Goal: Communication & Community: Share content

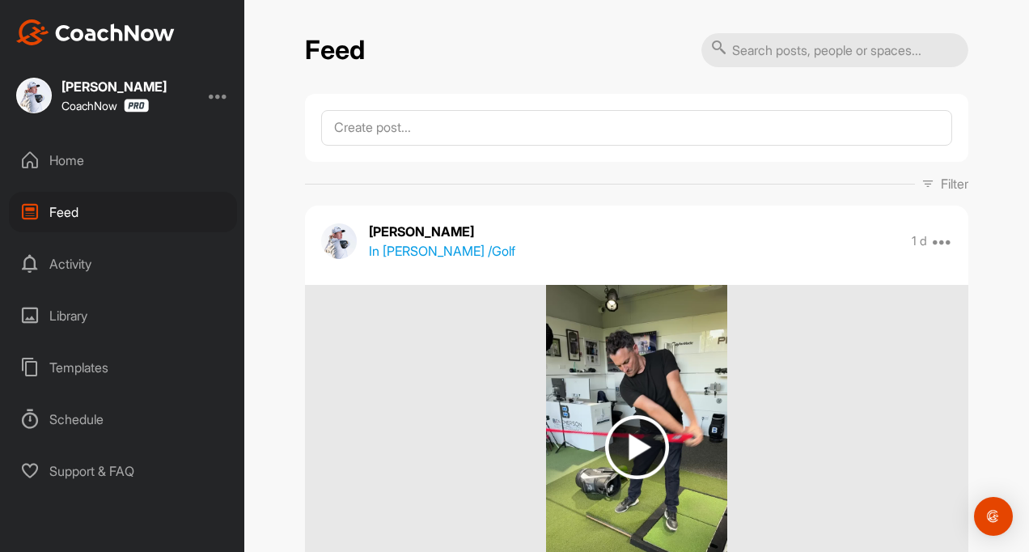
click at [72, 172] on div "Home" at bounding box center [123, 160] width 228 height 40
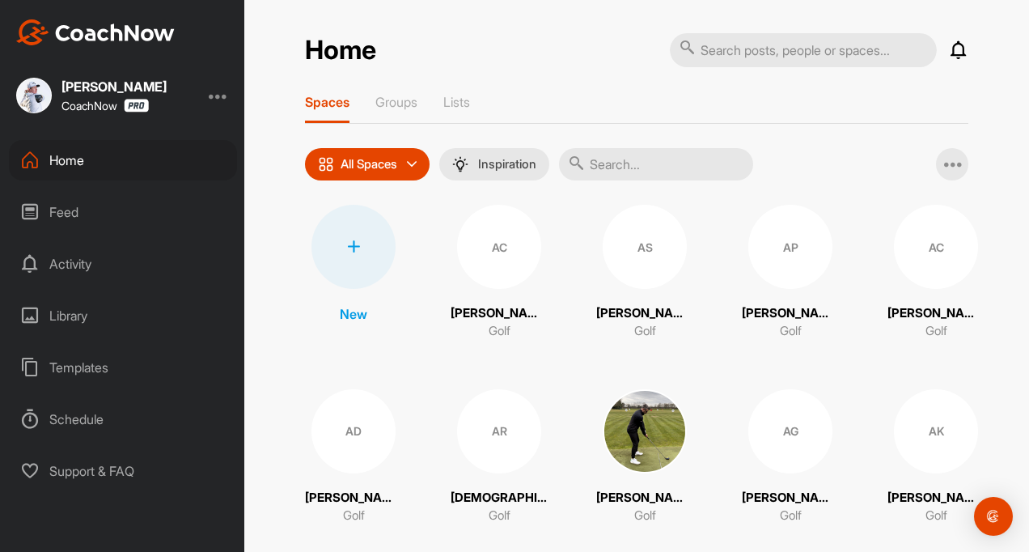
click at [59, 199] on div "Feed" at bounding box center [123, 212] width 228 height 40
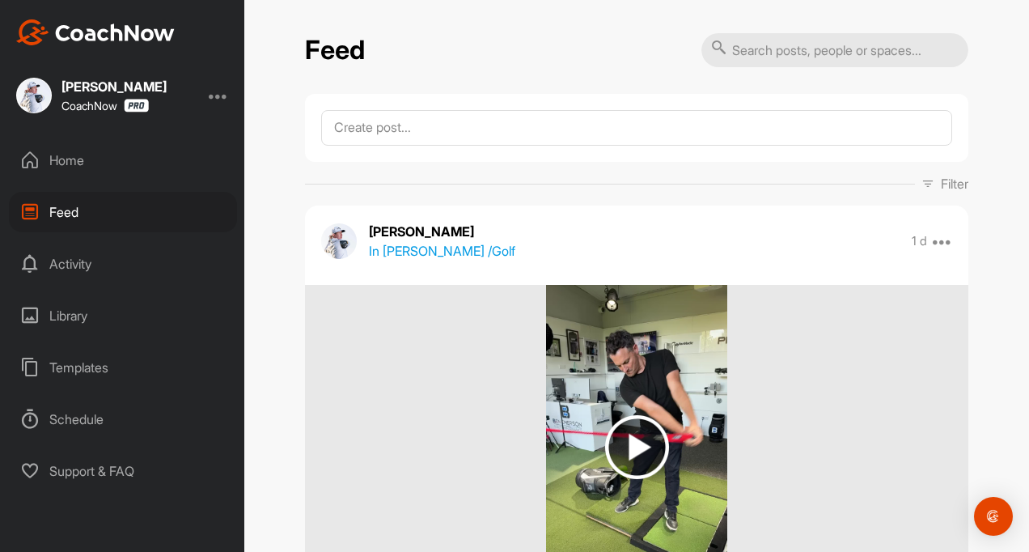
click at [67, 159] on div "Home" at bounding box center [123, 160] width 228 height 40
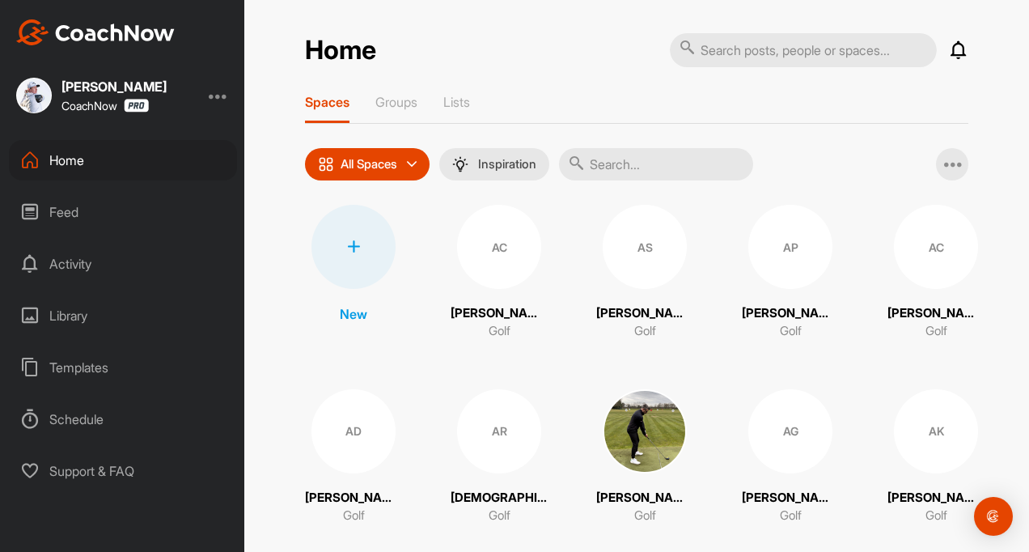
click at [79, 226] on div "Feed" at bounding box center [123, 212] width 228 height 40
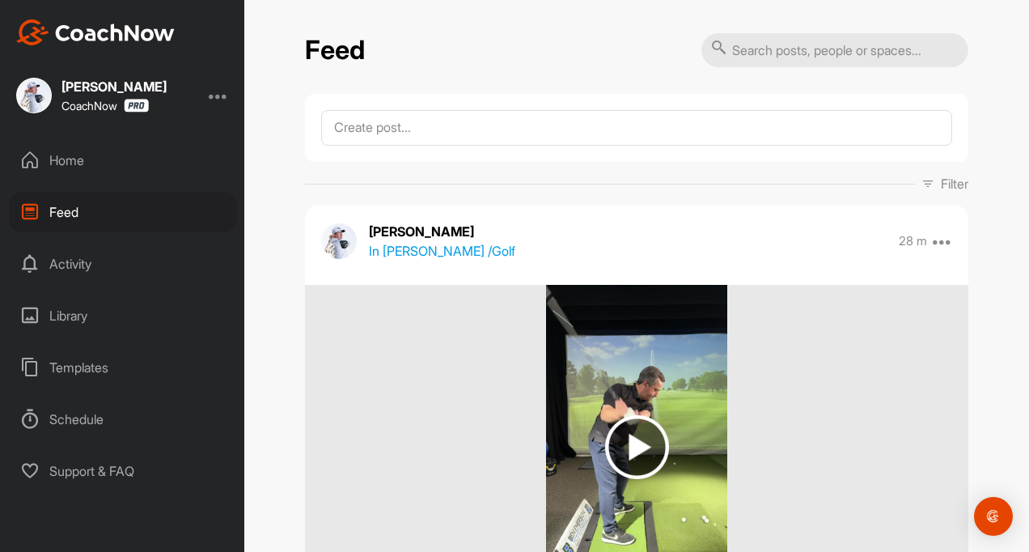
click at [461, 246] on p "In [PERSON_NAME] / Golf" at bounding box center [442, 250] width 146 height 19
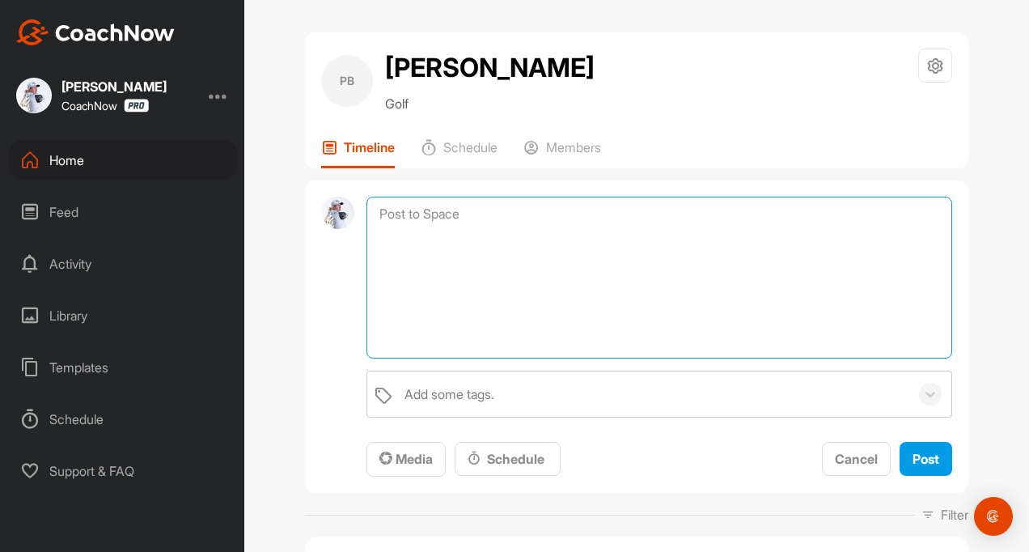
click at [445, 216] on textarea at bounding box center [660, 278] width 586 height 162
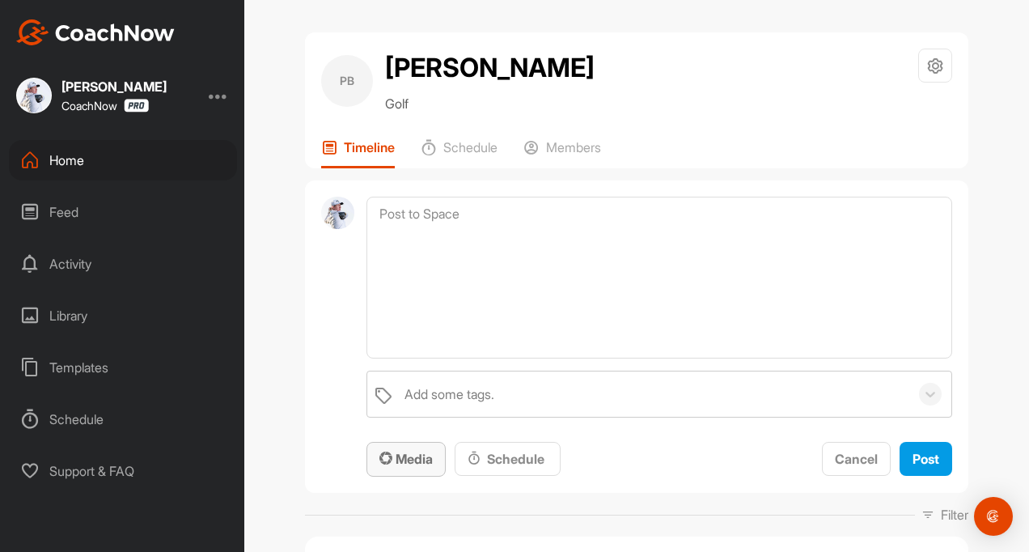
click at [421, 463] on span "Media" at bounding box center [406, 459] width 53 height 16
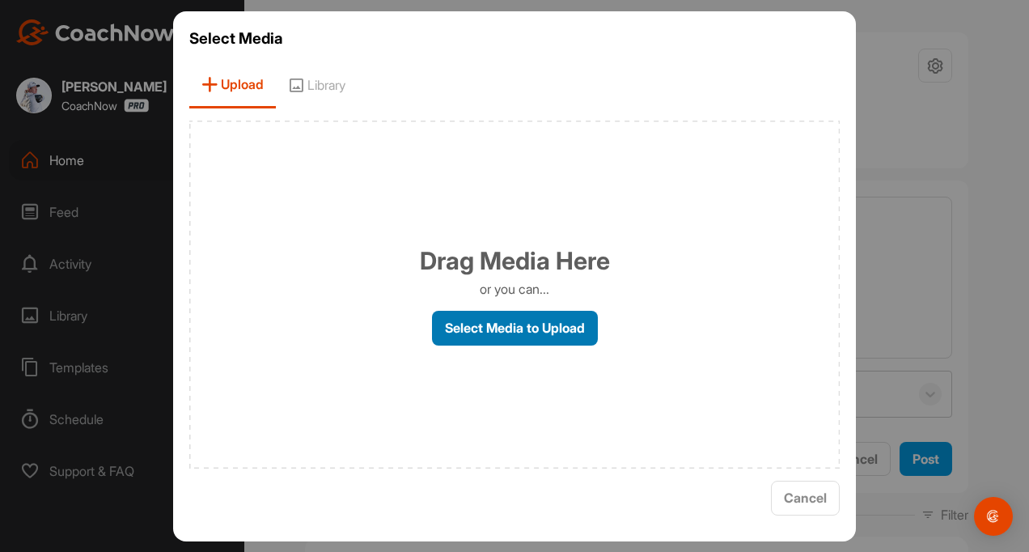
click at [486, 326] on label "Select Media to Upload" at bounding box center [515, 328] width 166 height 35
click at [0, 0] on input "Select Media to Upload" at bounding box center [0, 0] width 0 height 0
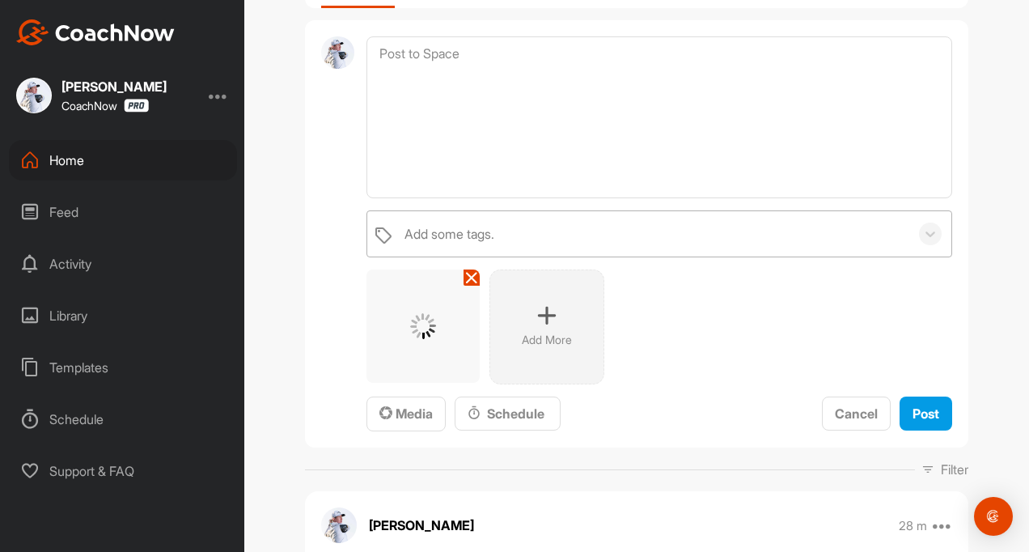
scroll to position [162, 0]
click at [907, 422] on button "Post" at bounding box center [926, 412] width 53 height 35
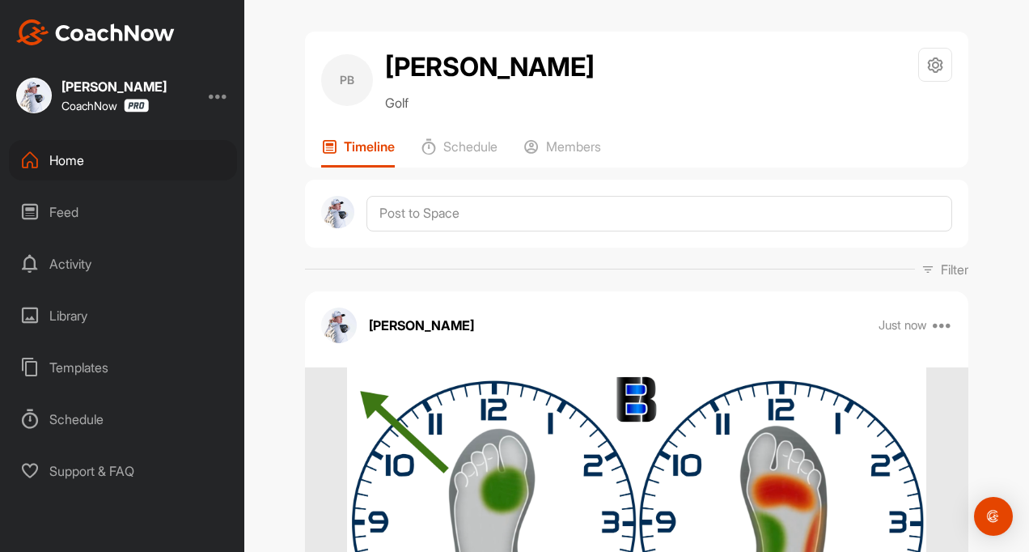
scroll to position [0, 0]
click at [393, 239] on div at bounding box center [637, 214] width 664 height 68
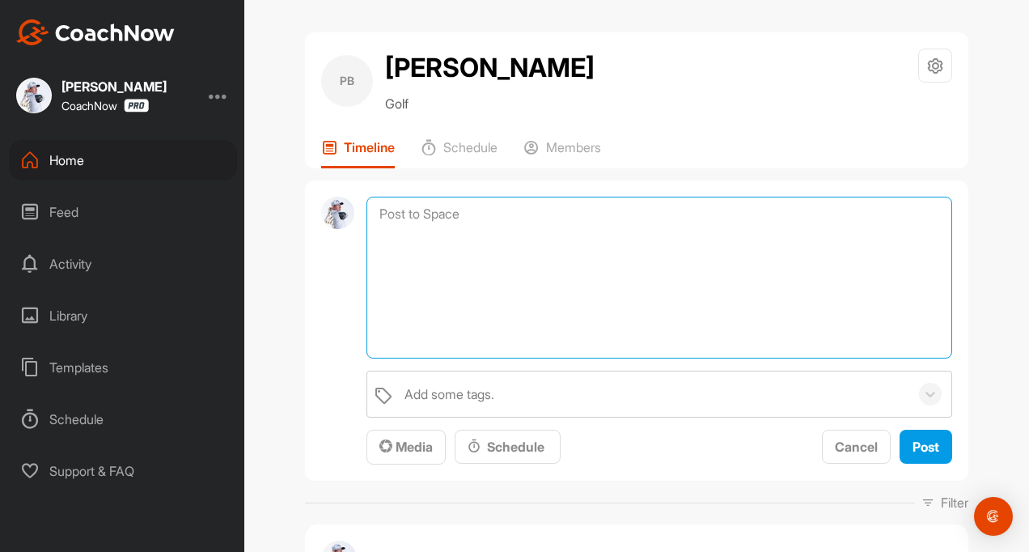
click at [393, 212] on textarea at bounding box center [660, 278] width 586 height 162
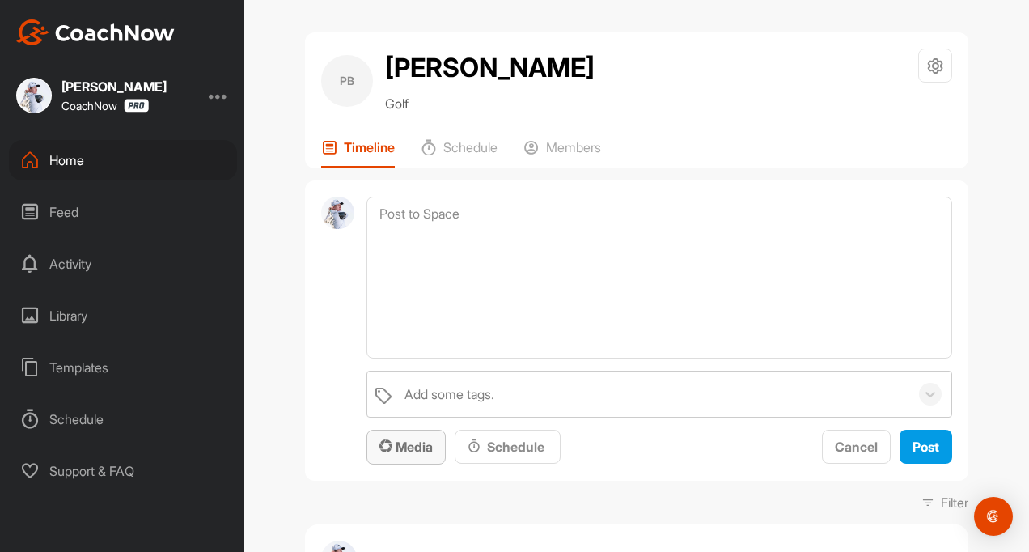
click at [381, 448] on icon "button" at bounding box center [386, 445] width 13 height 13
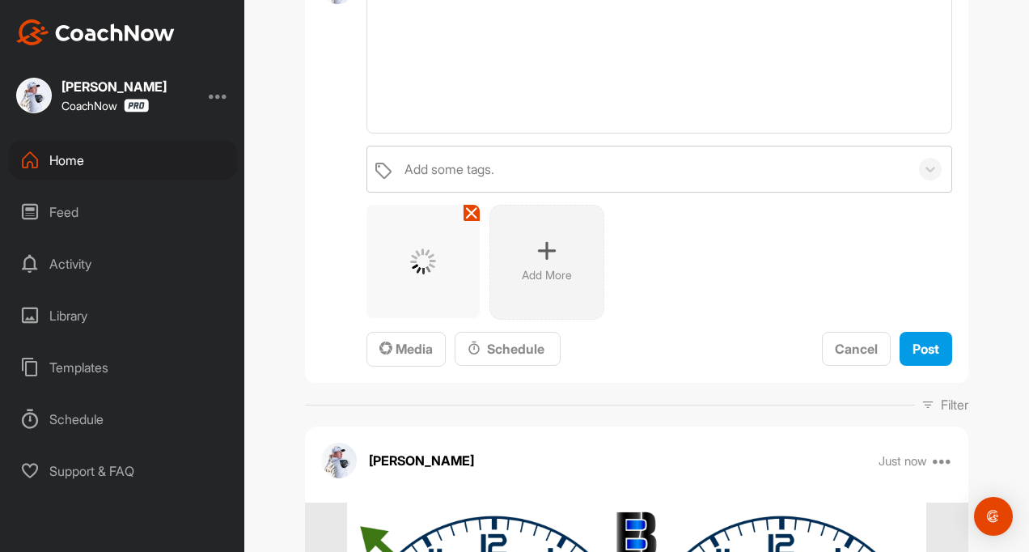
scroll to position [243, 0]
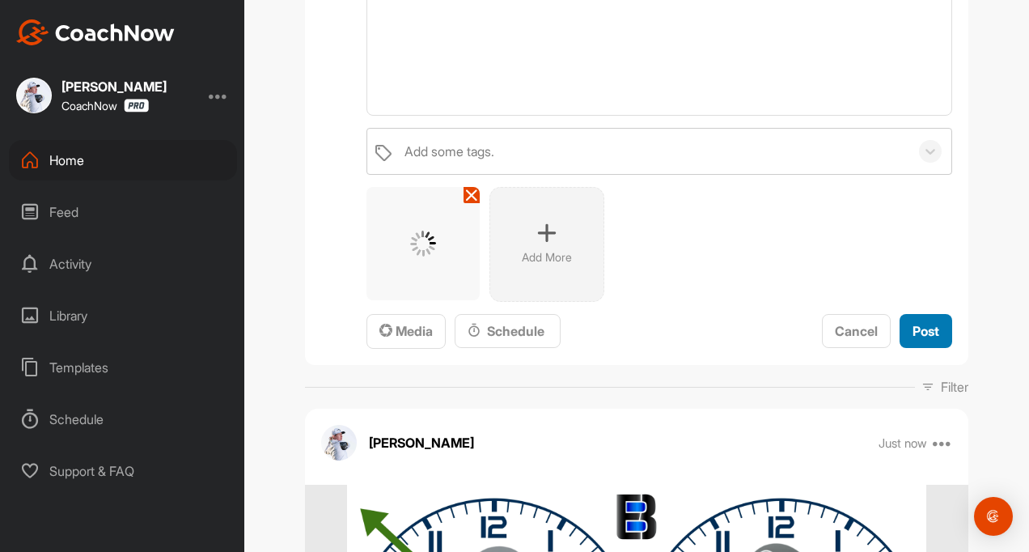
click at [902, 333] on button "Post" at bounding box center [926, 331] width 53 height 35
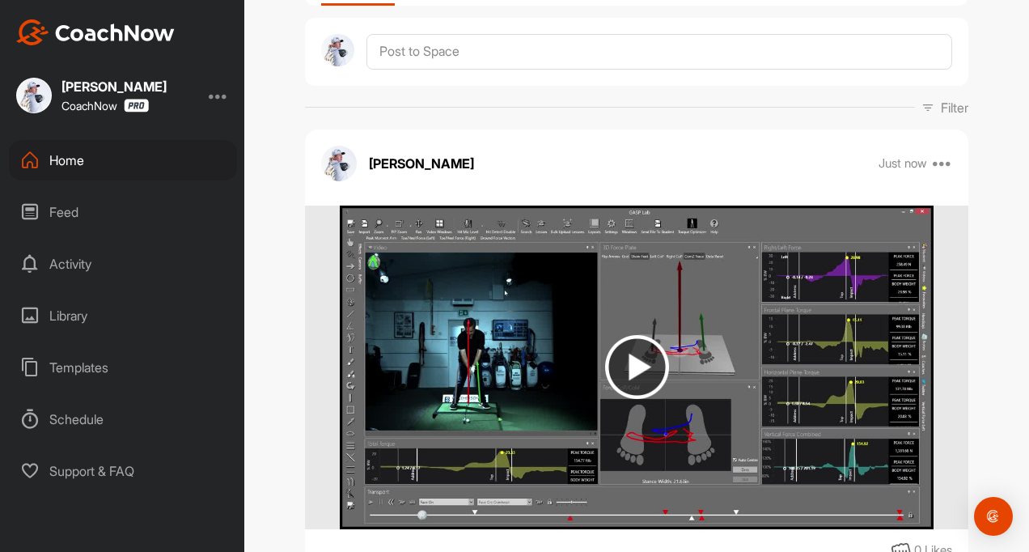
scroll to position [0, 0]
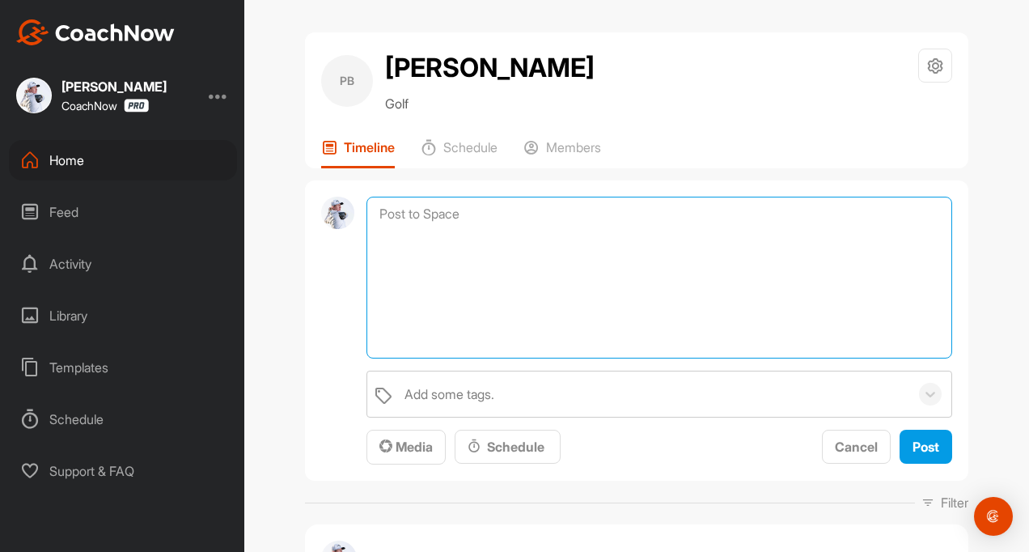
click at [384, 226] on textarea at bounding box center [660, 278] width 586 height 162
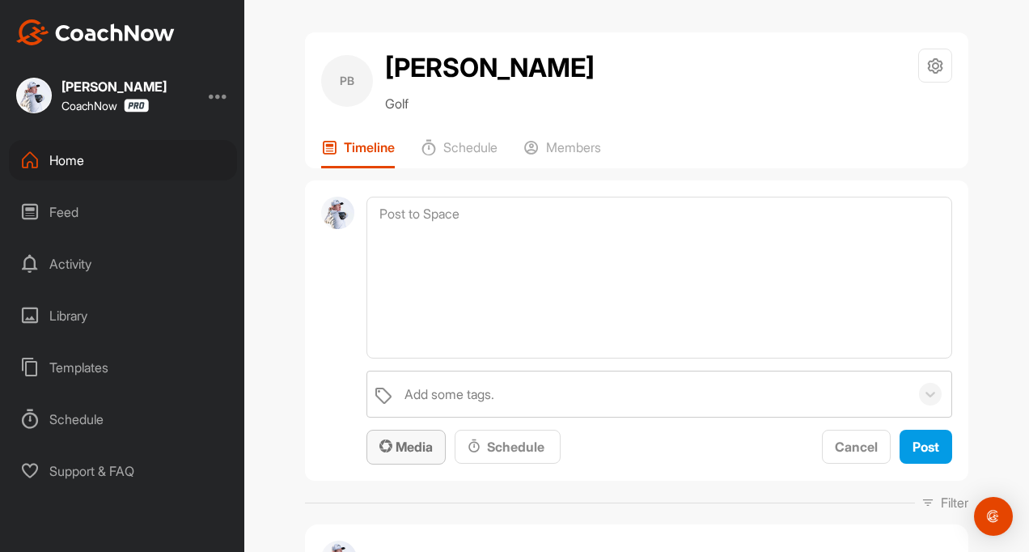
click at [390, 440] on span "Media" at bounding box center [406, 447] width 53 height 16
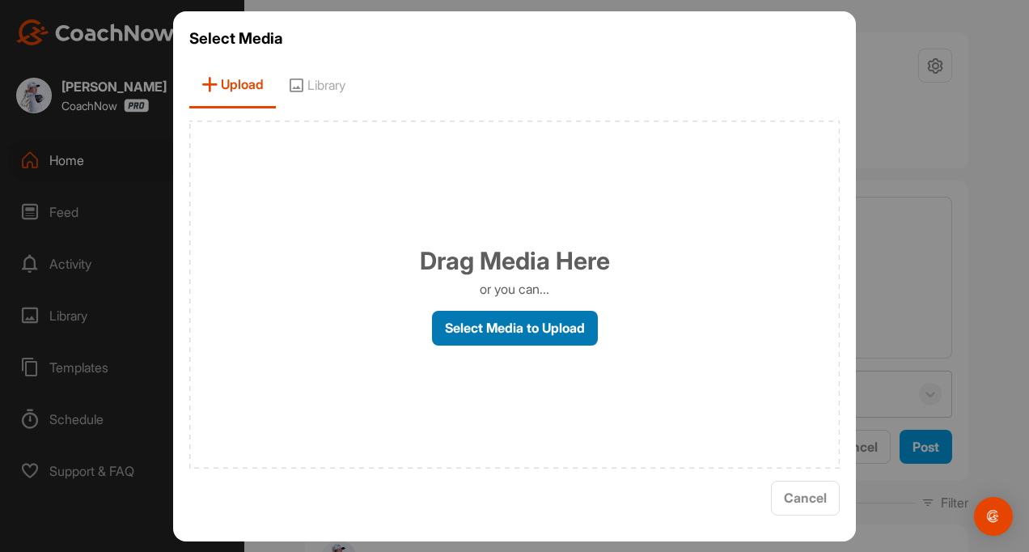
click at [447, 339] on label "Select Media to Upload" at bounding box center [515, 328] width 166 height 35
click at [0, 0] on input "Select Media to Upload" at bounding box center [0, 0] width 0 height 0
click at [484, 330] on label "Select Media to Upload" at bounding box center [515, 328] width 166 height 35
click at [0, 0] on input "Select Media to Upload" at bounding box center [0, 0] width 0 height 0
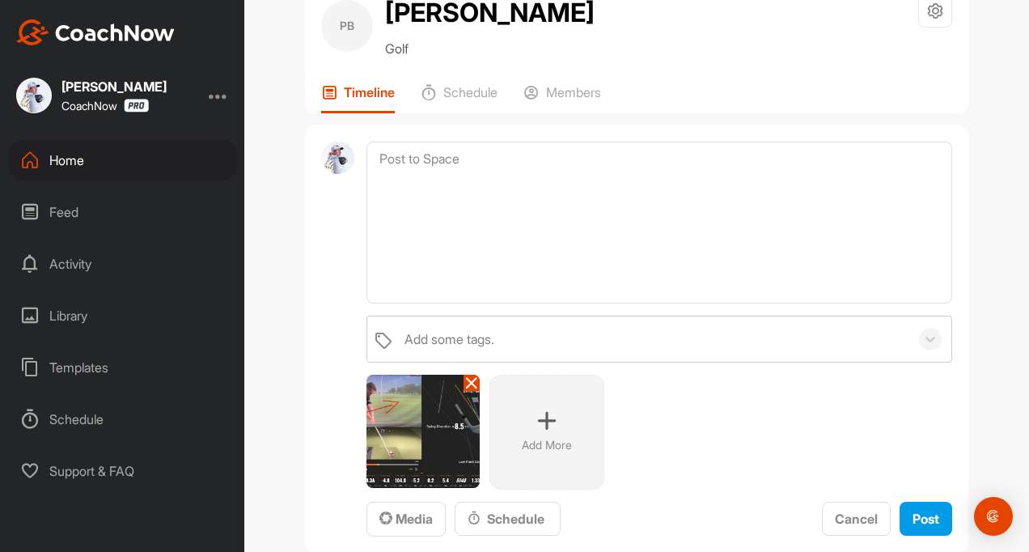
scroll to position [81, 0]
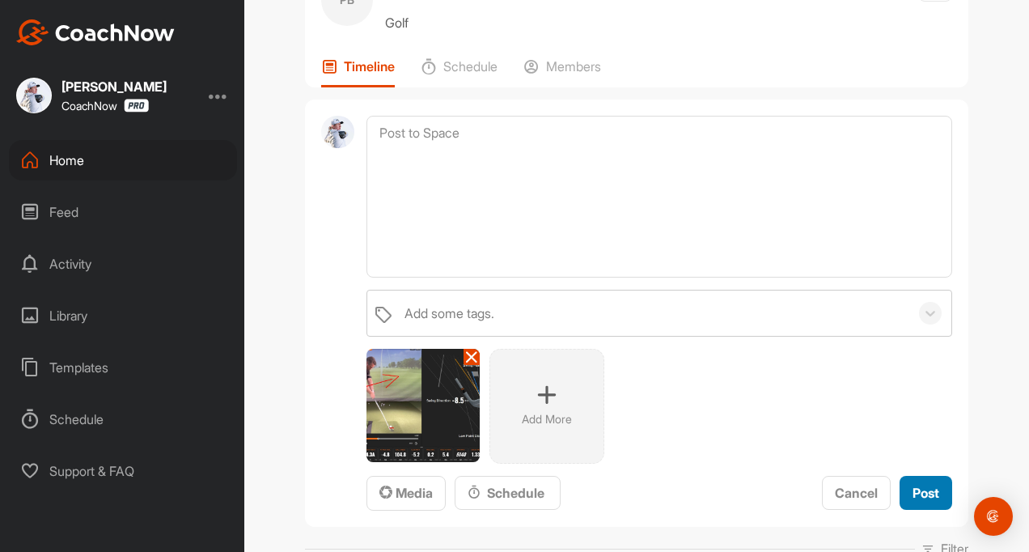
click at [900, 490] on button "Post" at bounding box center [926, 493] width 53 height 35
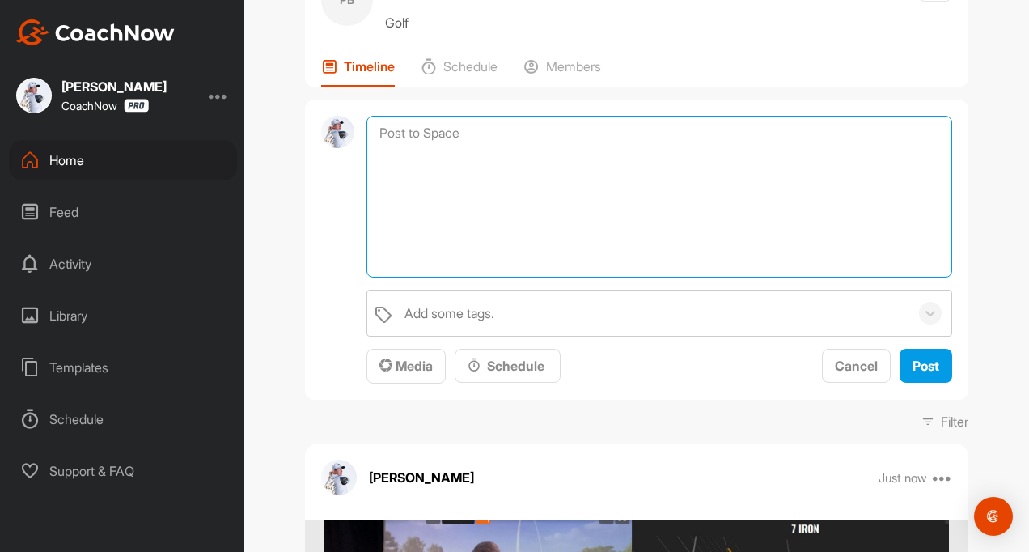
click at [389, 125] on textarea at bounding box center [660, 197] width 586 height 162
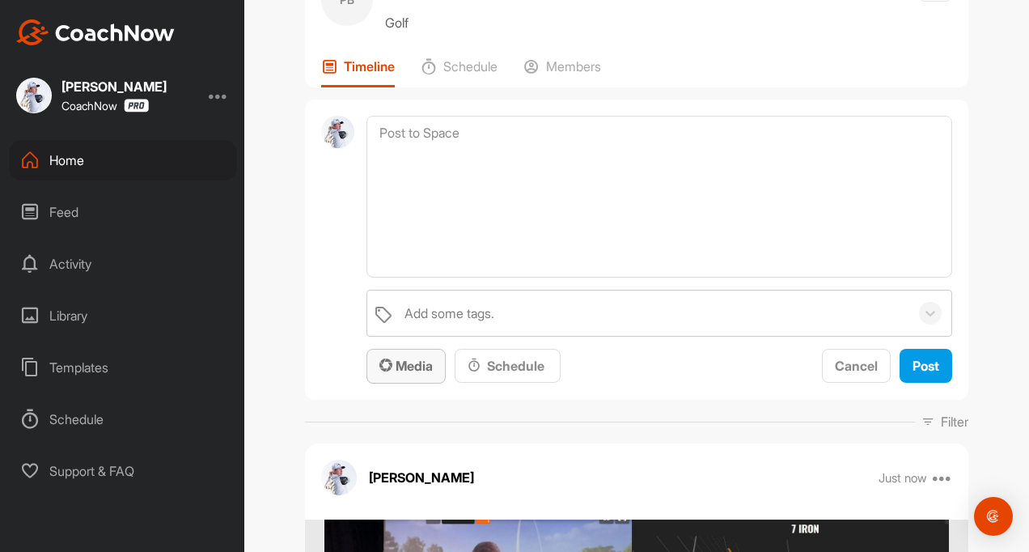
click at [403, 359] on span "Media" at bounding box center [406, 366] width 53 height 16
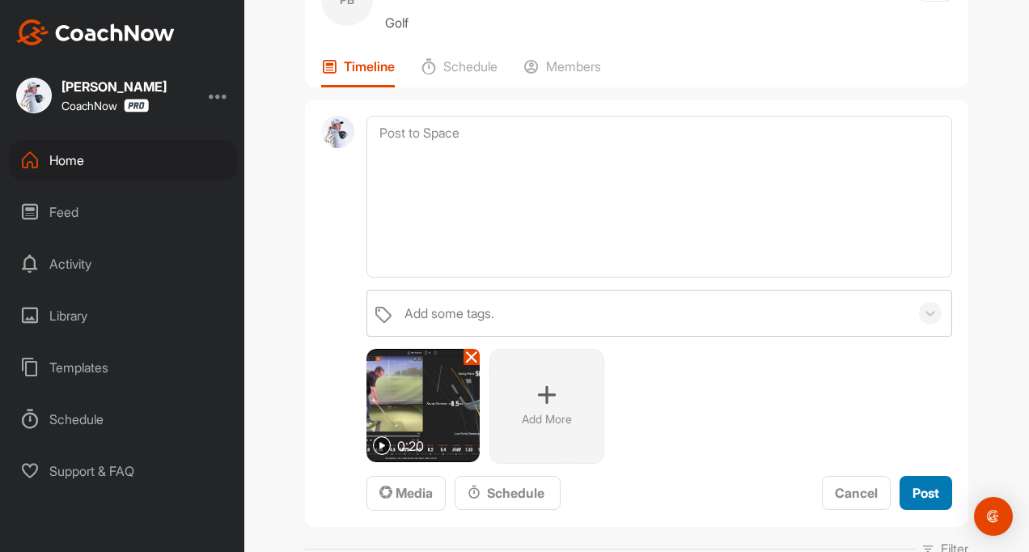
drag, startPoint x: 910, startPoint y: 480, endPoint x: 876, endPoint y: 480, distance: 33.2
click at [910, 480] on button "Post" at bounding box center [926, 493] width 53 height 35
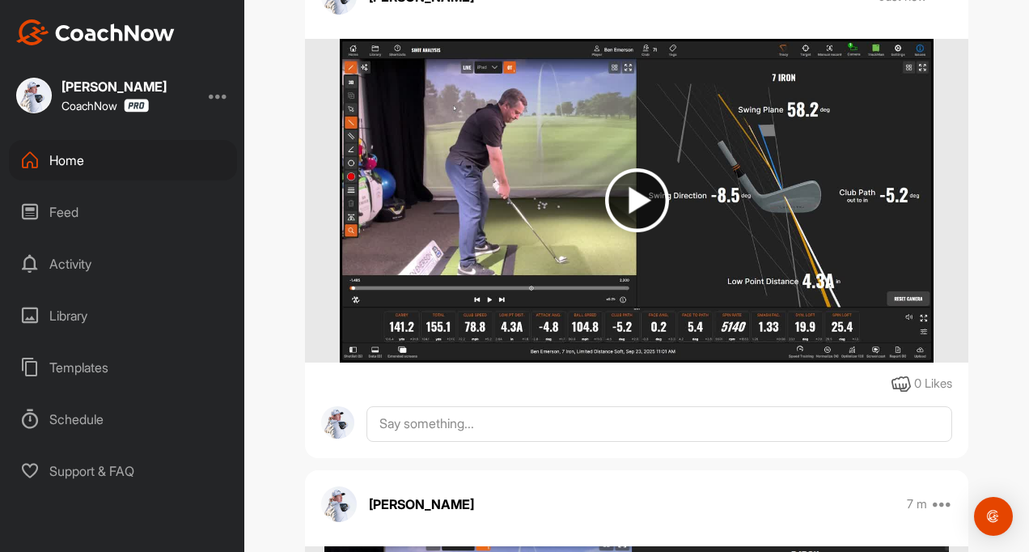
scroll to position [0, 0]
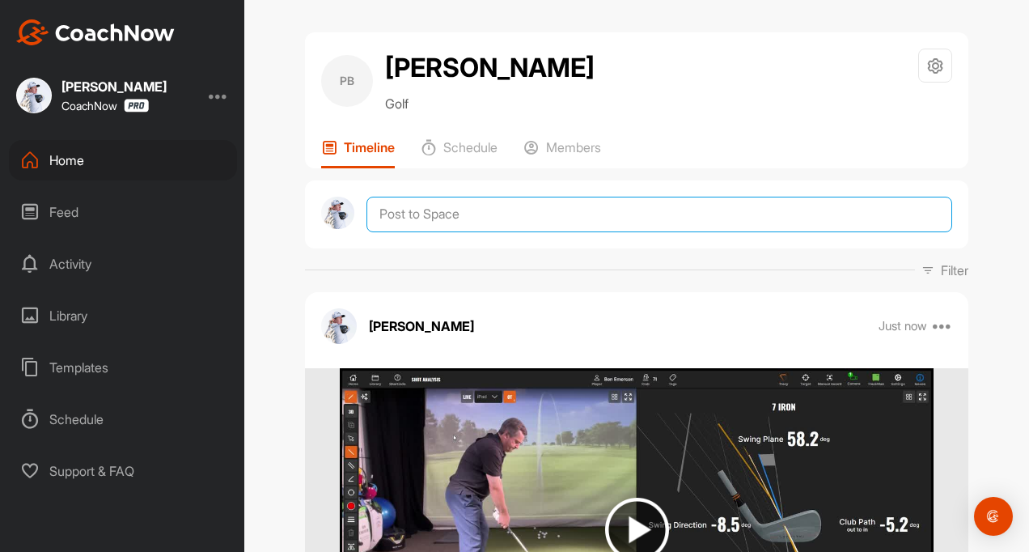
click at [396, 205] on textarea at bounding box center [660, 215] width 586 height 36
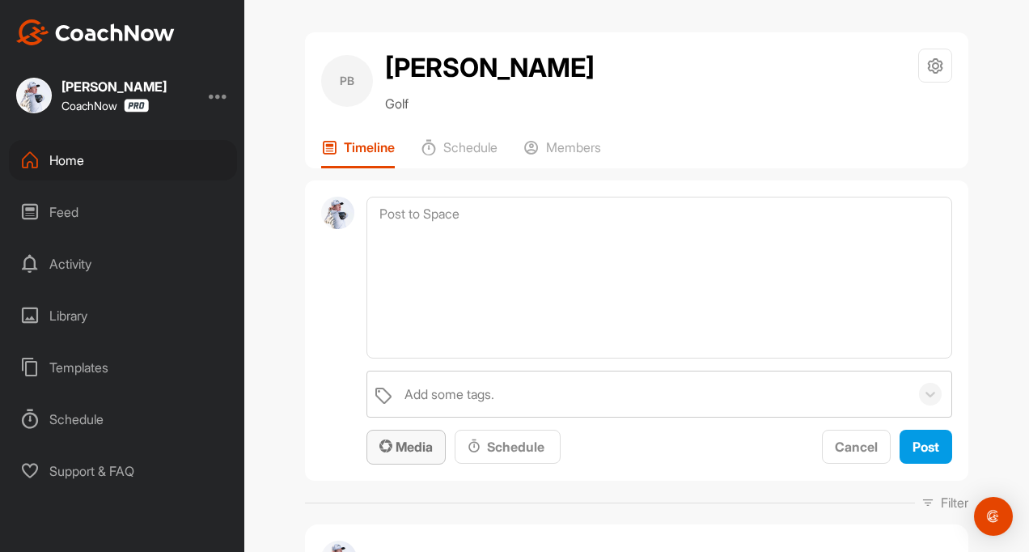
click at [383, 444] on icon "button" at bounding box center [386, 445] width 13 height 13
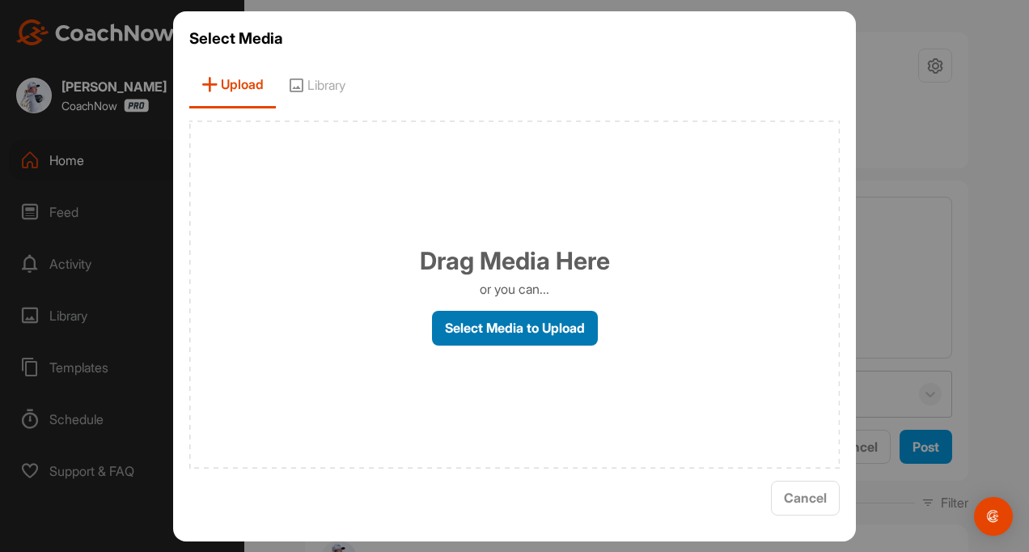
click at [450, 325] on label "Select Media to Upload" at bounding box center [515, 328] width 166 height 35
click at [0, 0] on input "Select Media to Upload" at bounding box center [0, 0] width 0 height 0
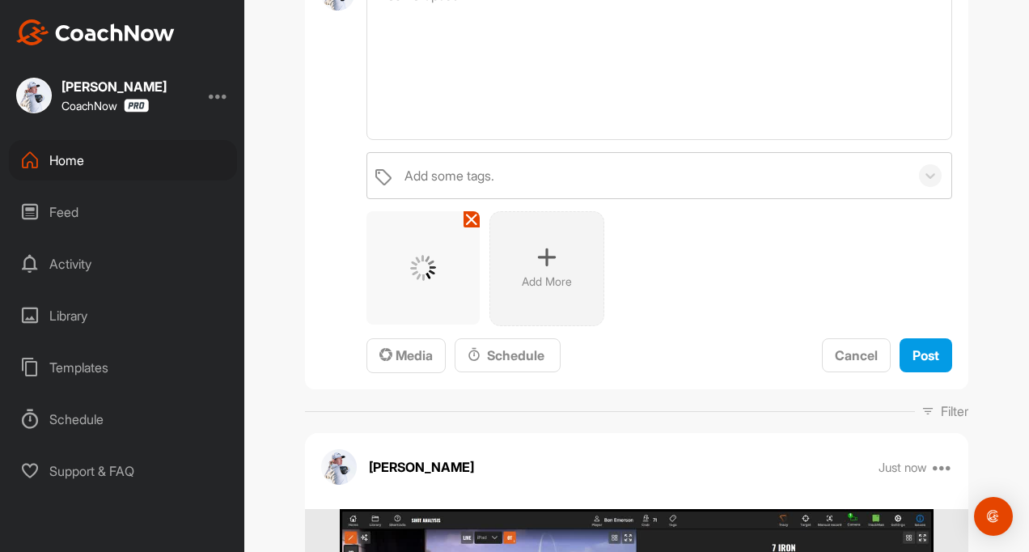
scroll to position [243, 0]
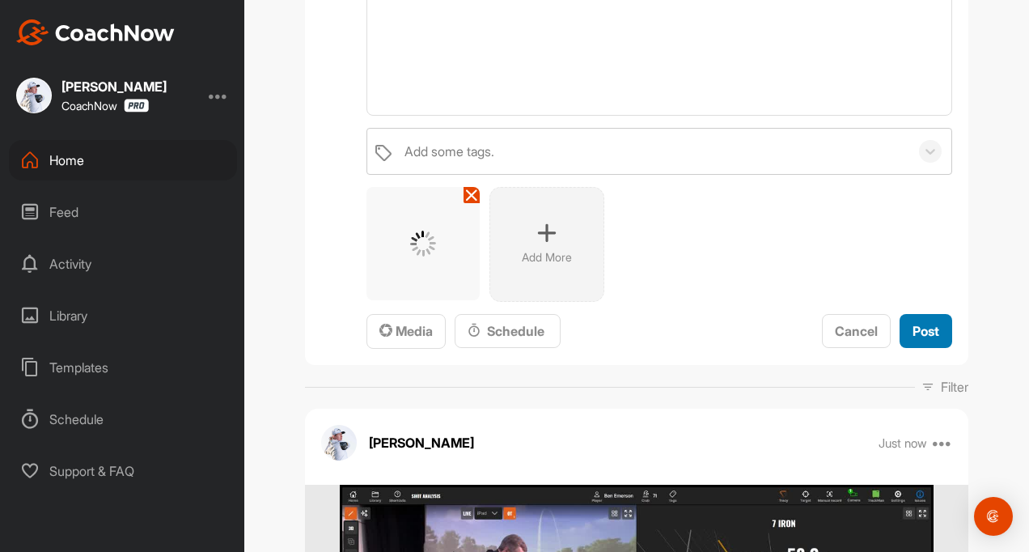
click at [913, 326] on span "Post" at bounding box center [926, 331] width 27 height 16
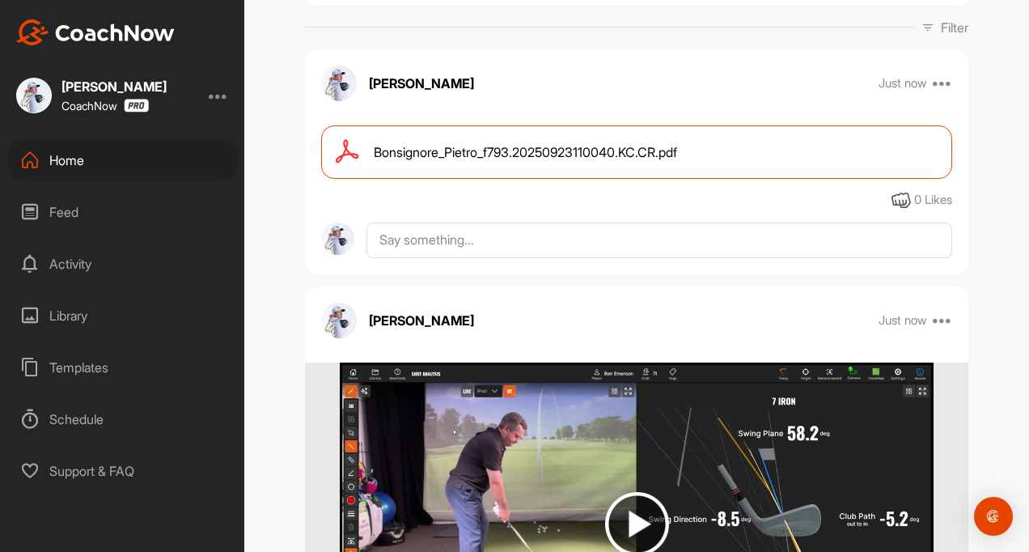
scroll to position [0, 0]
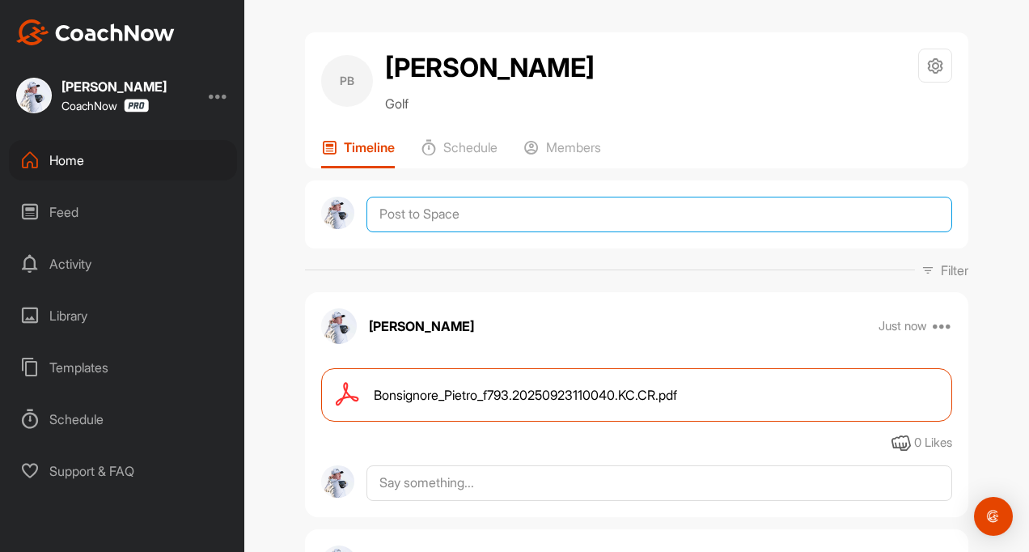
click at [461, 214] on textarea at bounding box center [660, 215] width 586 height 36
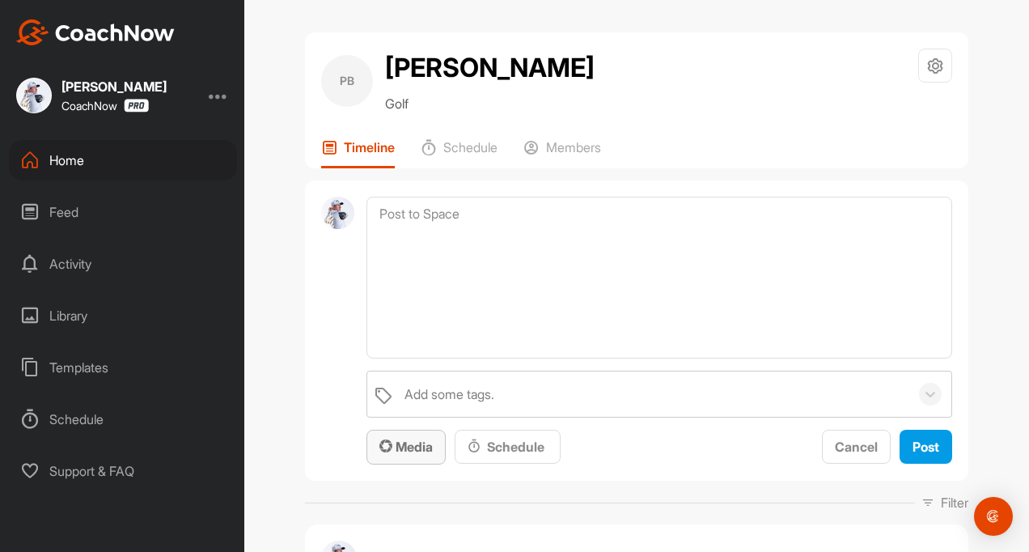
click at [408, 457] on button "Media" at bounding box center [406, 447] width 79 height 35
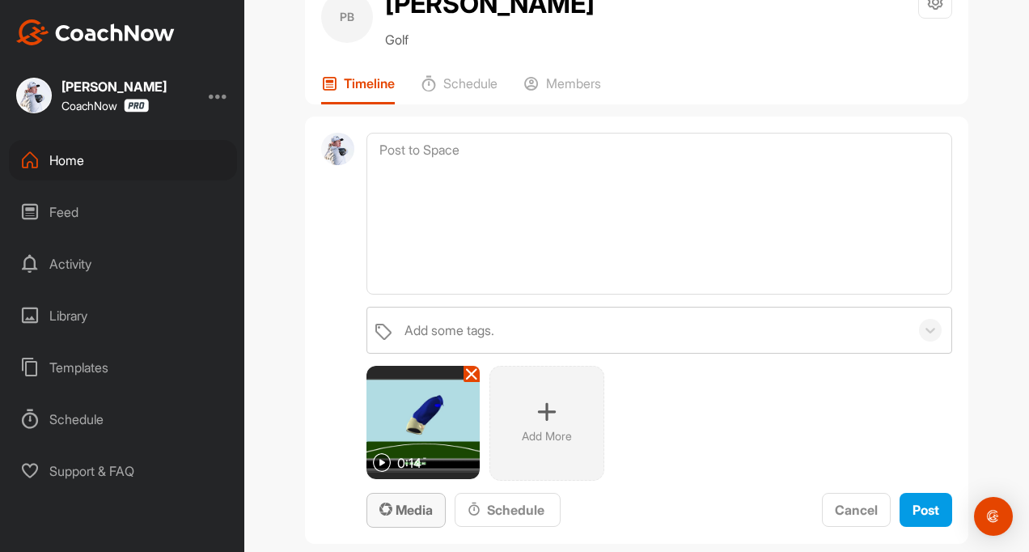
scroll to position [162, 0]
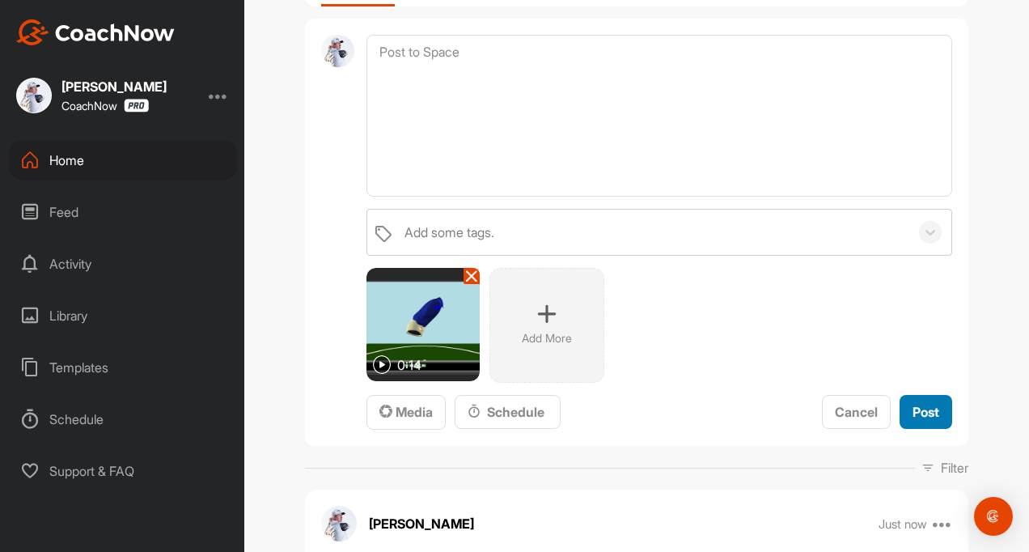
click at [930, 412] on span "Post" at bounding box center [926, 412] width 27 height 16
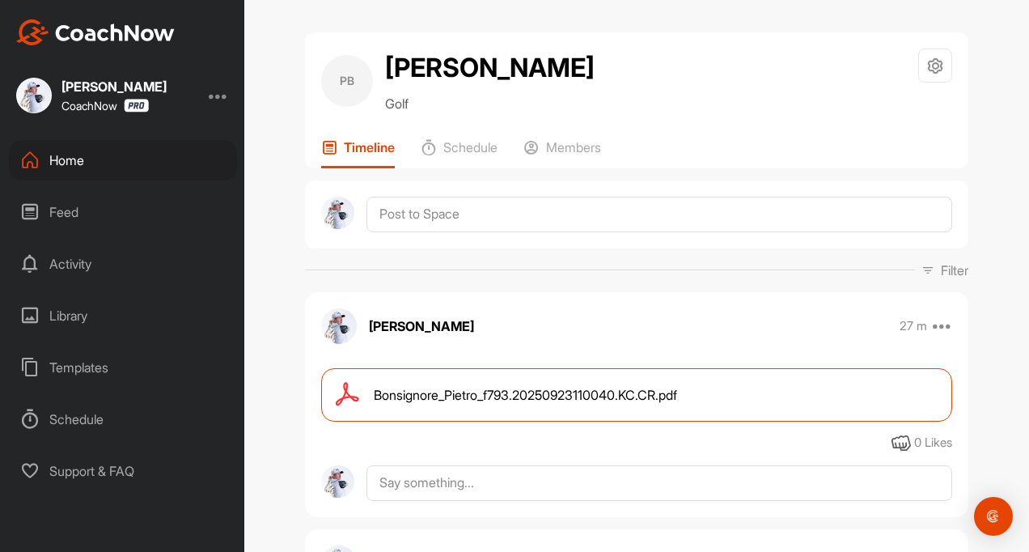
click at [66, 166] on div "Home" at bounding box center [123, 160] width 228 height 40
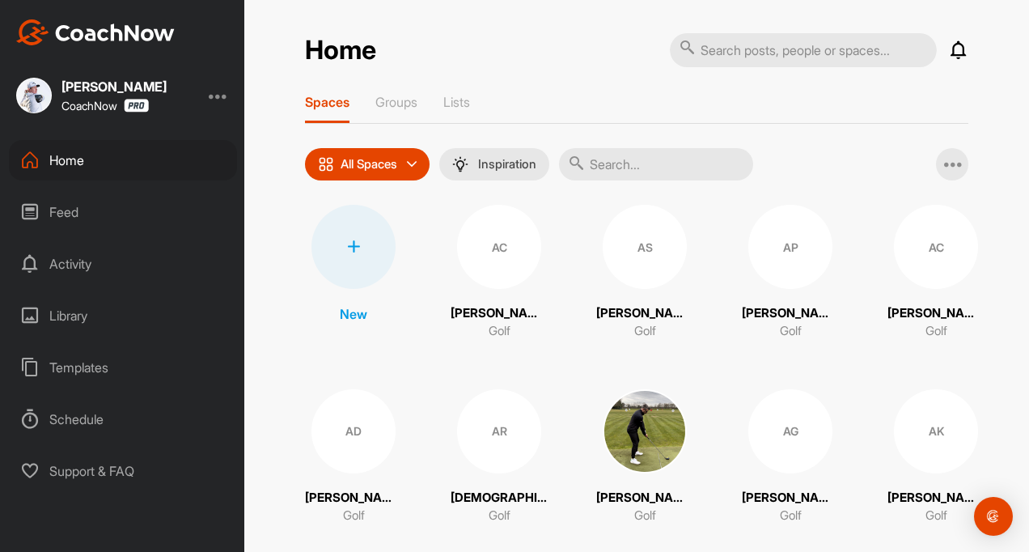
click at [584, 161] on icon at bounding box center [577, 163] width 16 height 16
click at [575, 168] on icon at bounding box center [577, 163] width 16 height 16
click at [613, 155] on input "text" at bounding box center [656, 164] width 194 height 32
click at [614, 165] on input "text" at bounding box center [656, 164] width 194 height 32
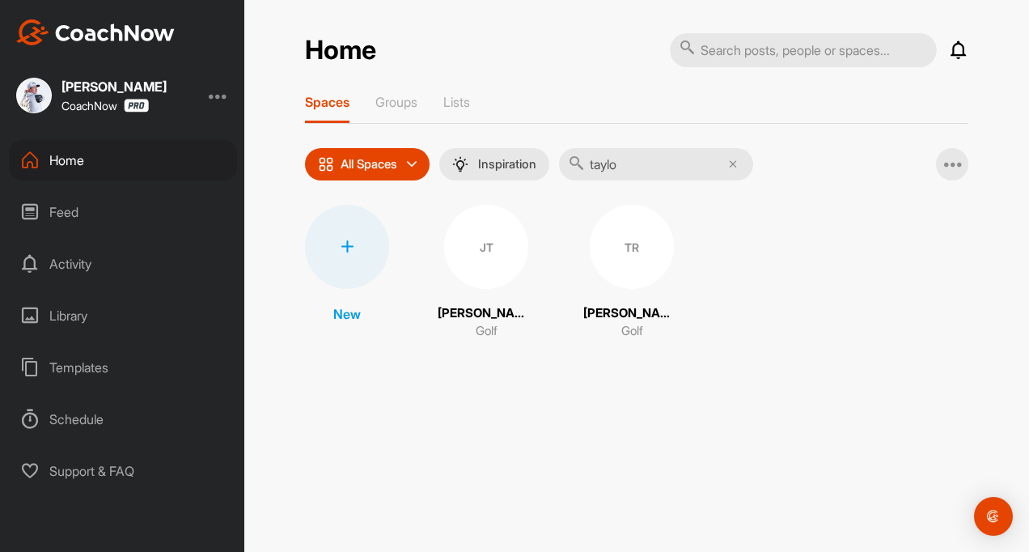
type input "taylo"
click at [612, 305] on p "Taylor Radcliffe" at bounding box center [632, 313] width 97 height 19
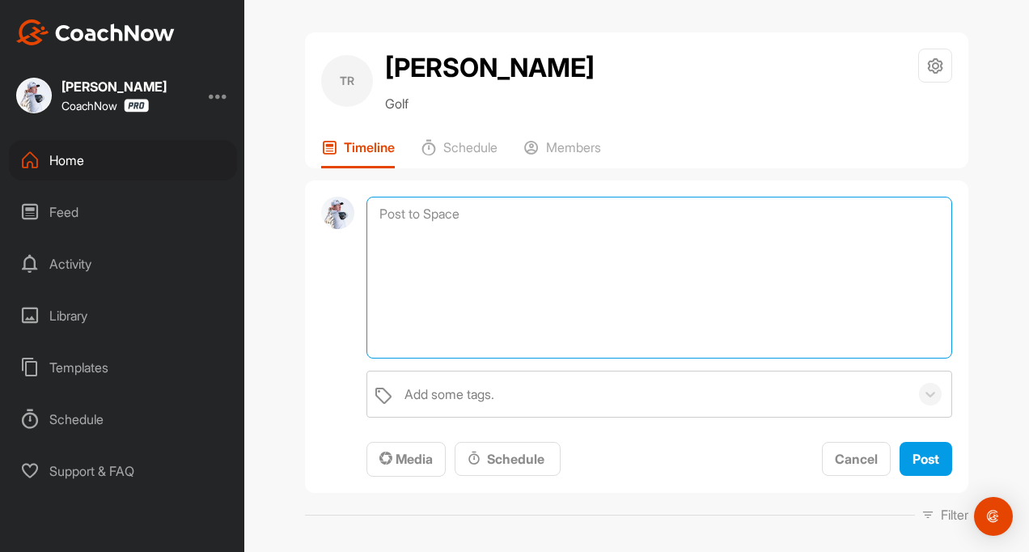
click at [400, 212] on textarea at bounding box center [660, 278] width 586 height 162
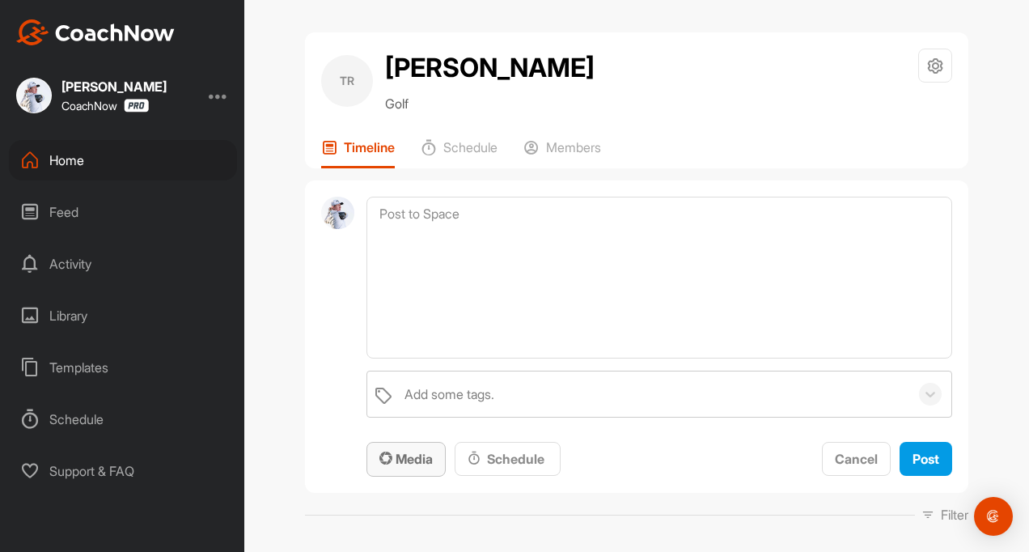
click at [422, 457] on span "Media" at bounding box center [406, 459] width 53 height 16
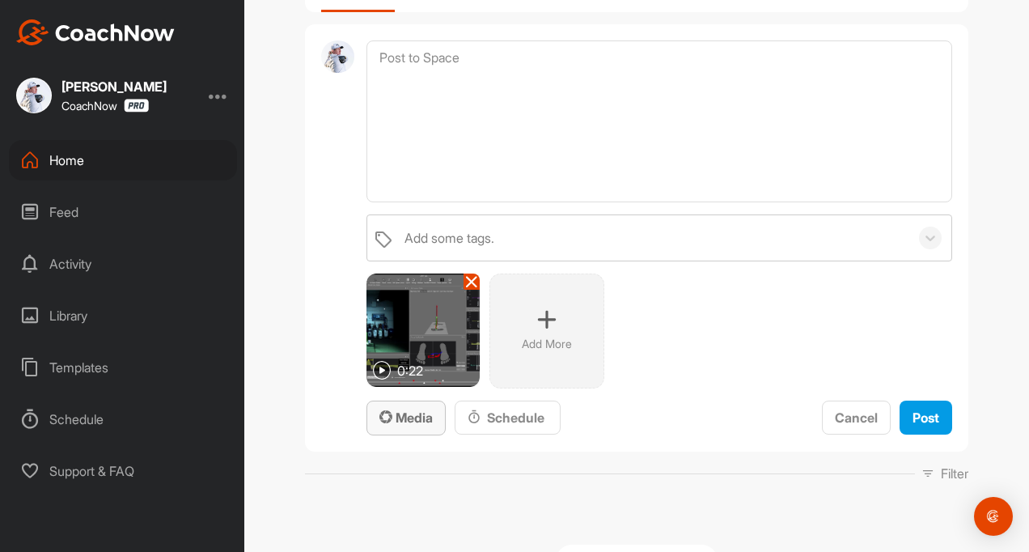
scroll to position [162, 0]
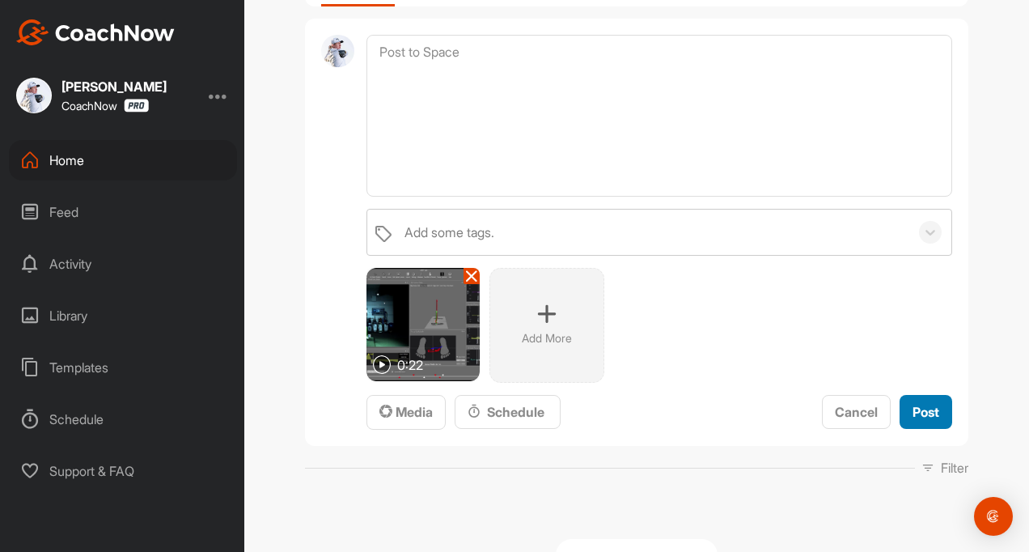
drag, startPoint x: 898, startPoint y: 403, endPoint x: 911, endPoint y: 403, distance: 13.8
click at [905, 403] on button "Post" at bounding box center [926, 412] width 53 height 35
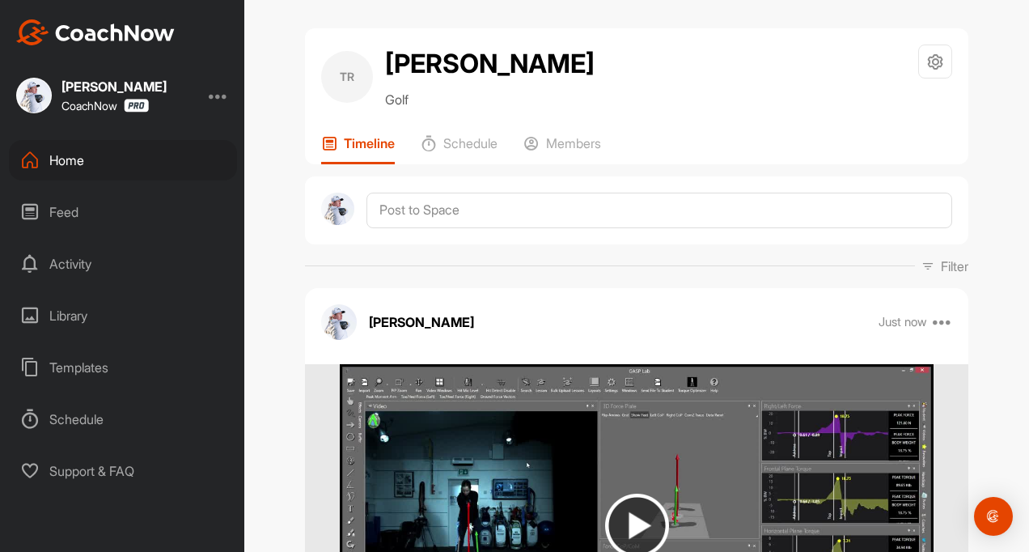
scroll to position [0, 0]
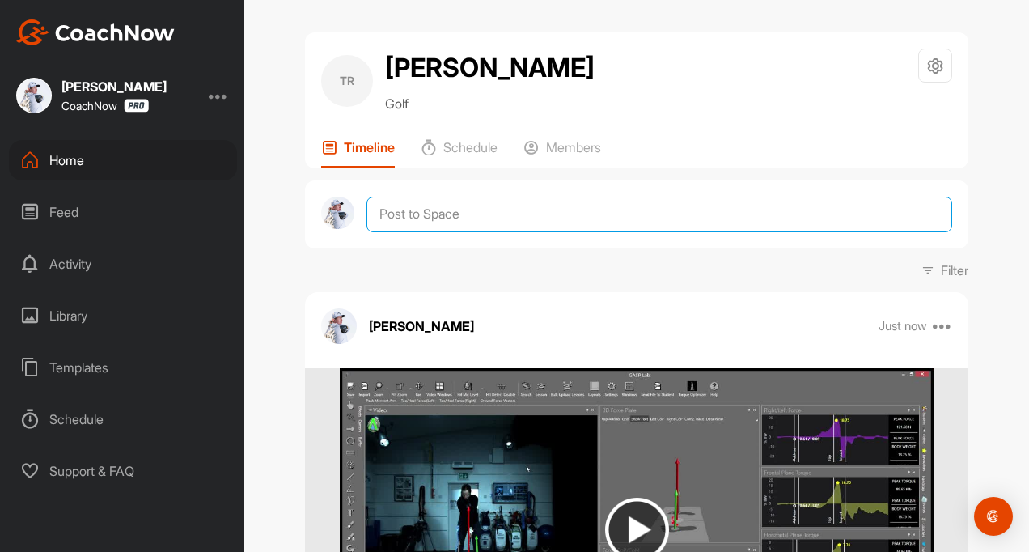
click at [386, 206] on textarea at bounding box center [660, 215] width 586 height 36
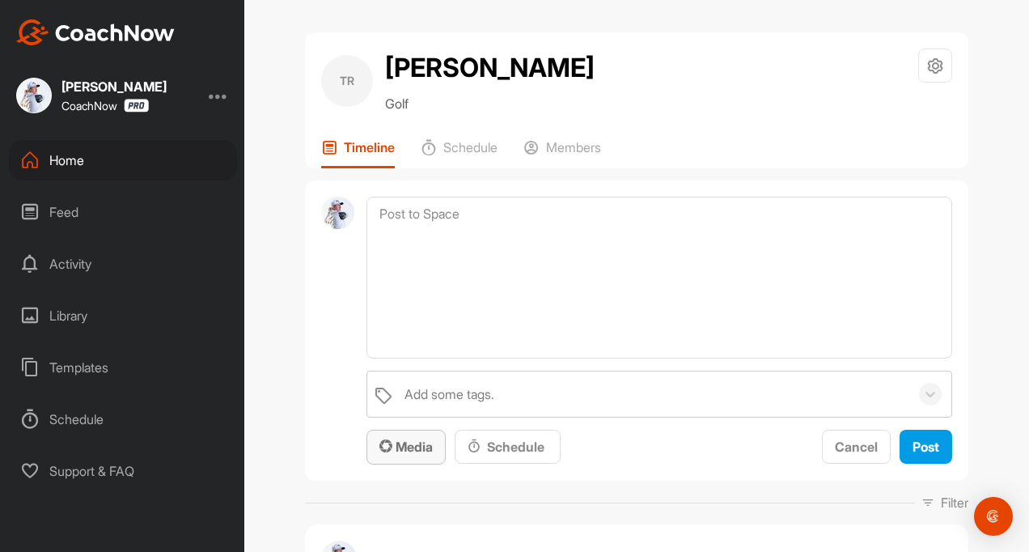
click at [418, 447] on span "Media" at bounding box center [406, 447] width 53 height 16
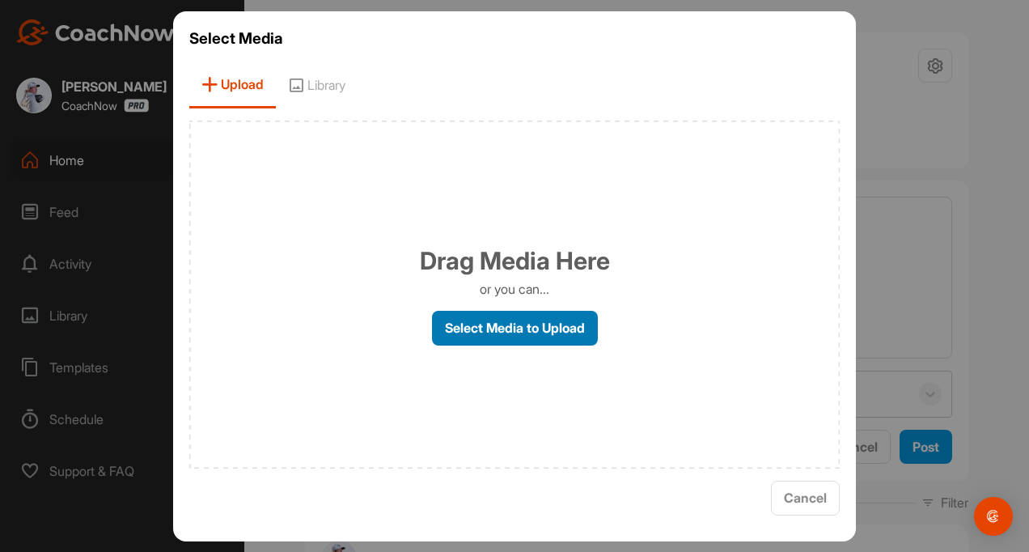
click at [467, 320] on label "Select Media to Upload" at bounding box center [515, 328] width 166 height 35
click at [0, 0] on input "Select Media to Upload" at bounding box center [0, 0] width 0 height 0
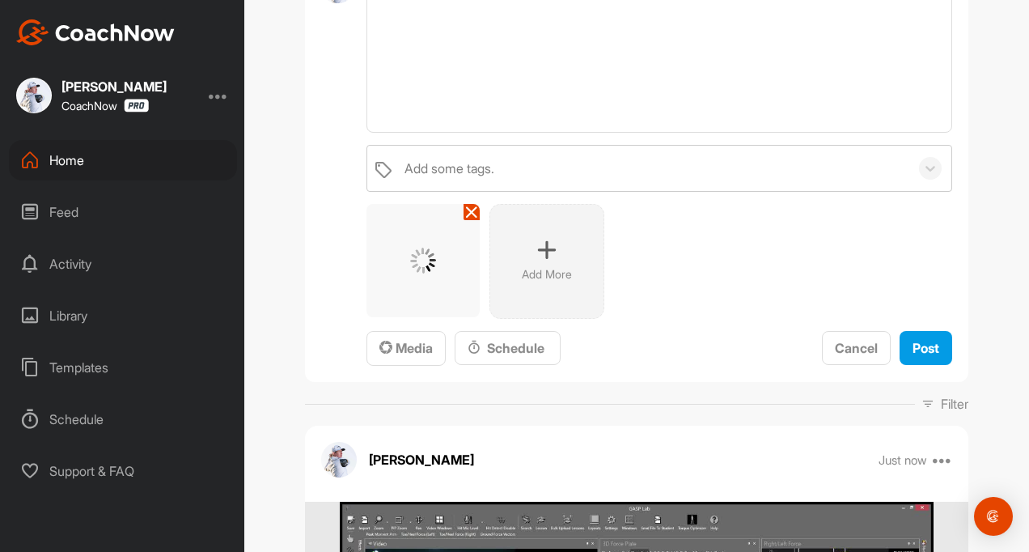
scroll to position [243, 0]
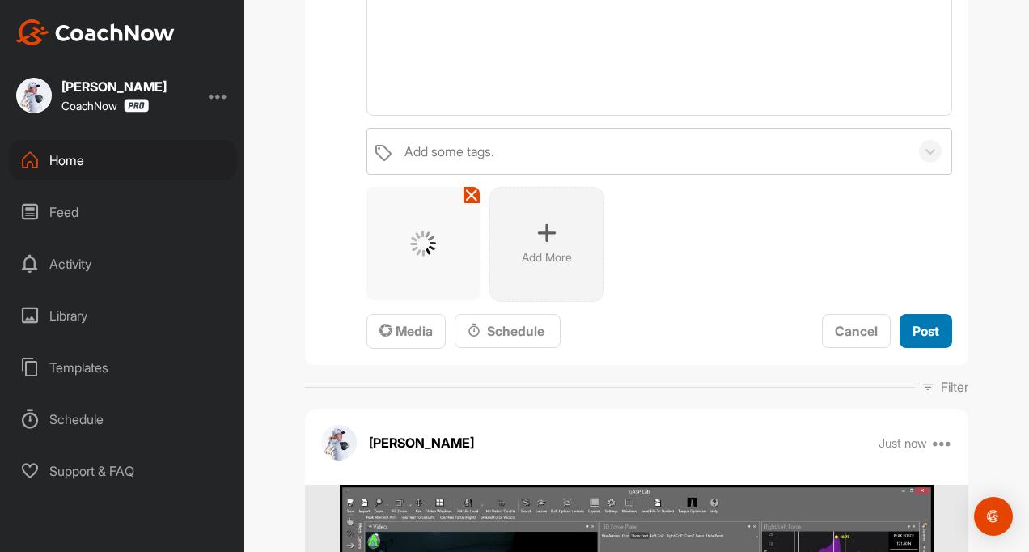
click at [915, 337] on span "Post" at bounding box center [926, 331] width 27 height 16
